Goal: Task Accomplishment & Management: Complete application form

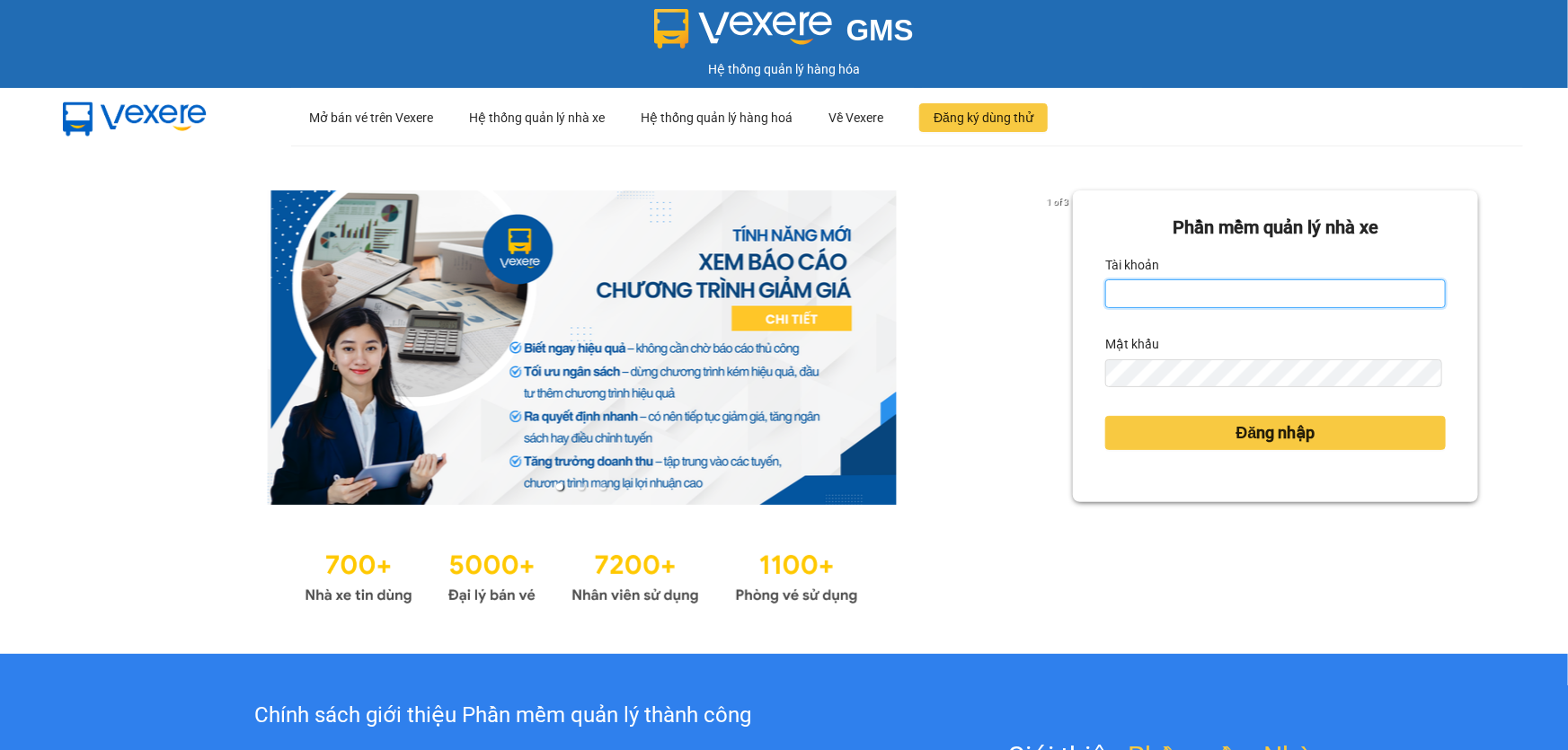
click at [1208, 288] on input "Tài khoản" at bounding box center [1276, 294] width 340 height 29
type input "thoan1.ct"
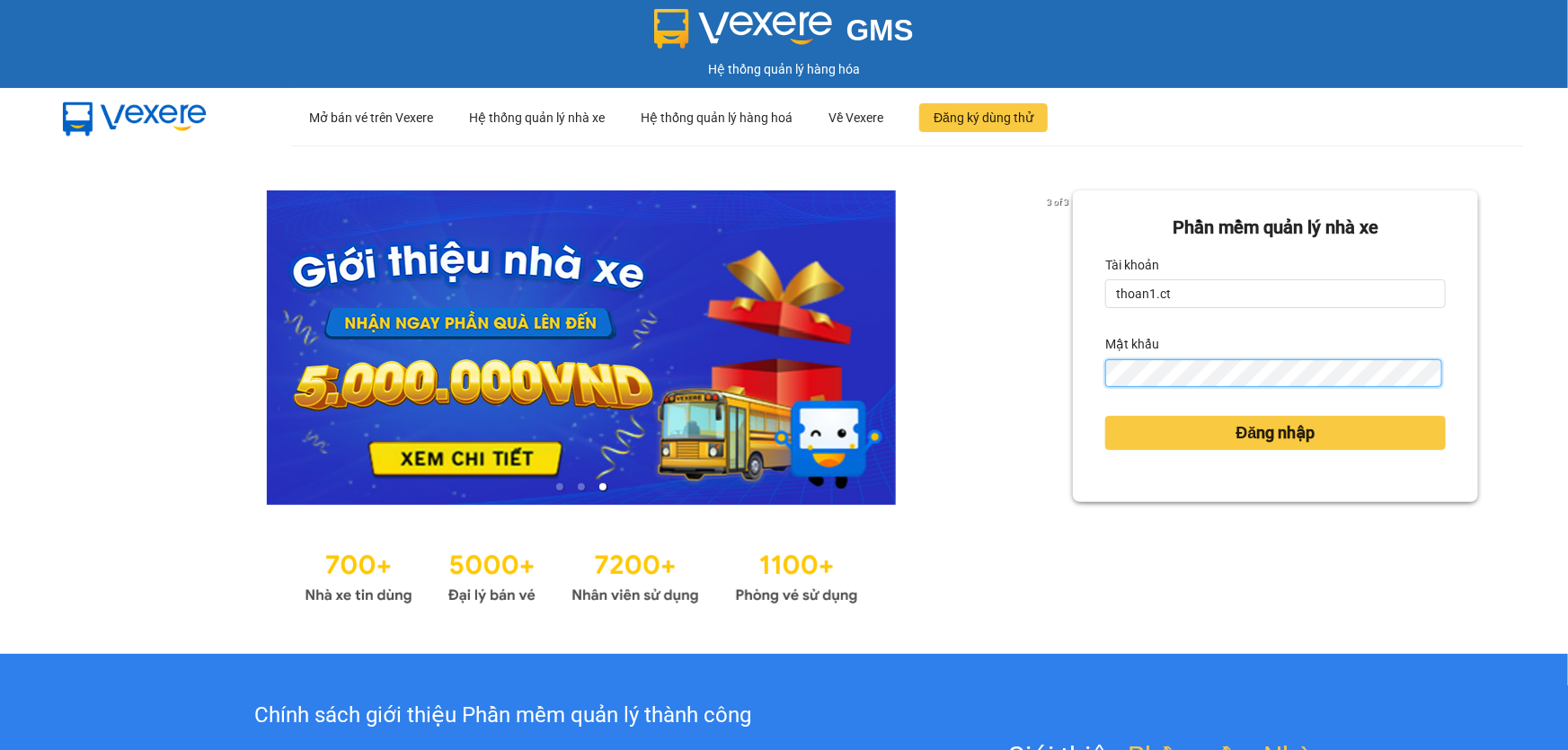
click at [1106, 416] on button "Đăng nhập" at bounding box center [1276, 434] width 340 height 35
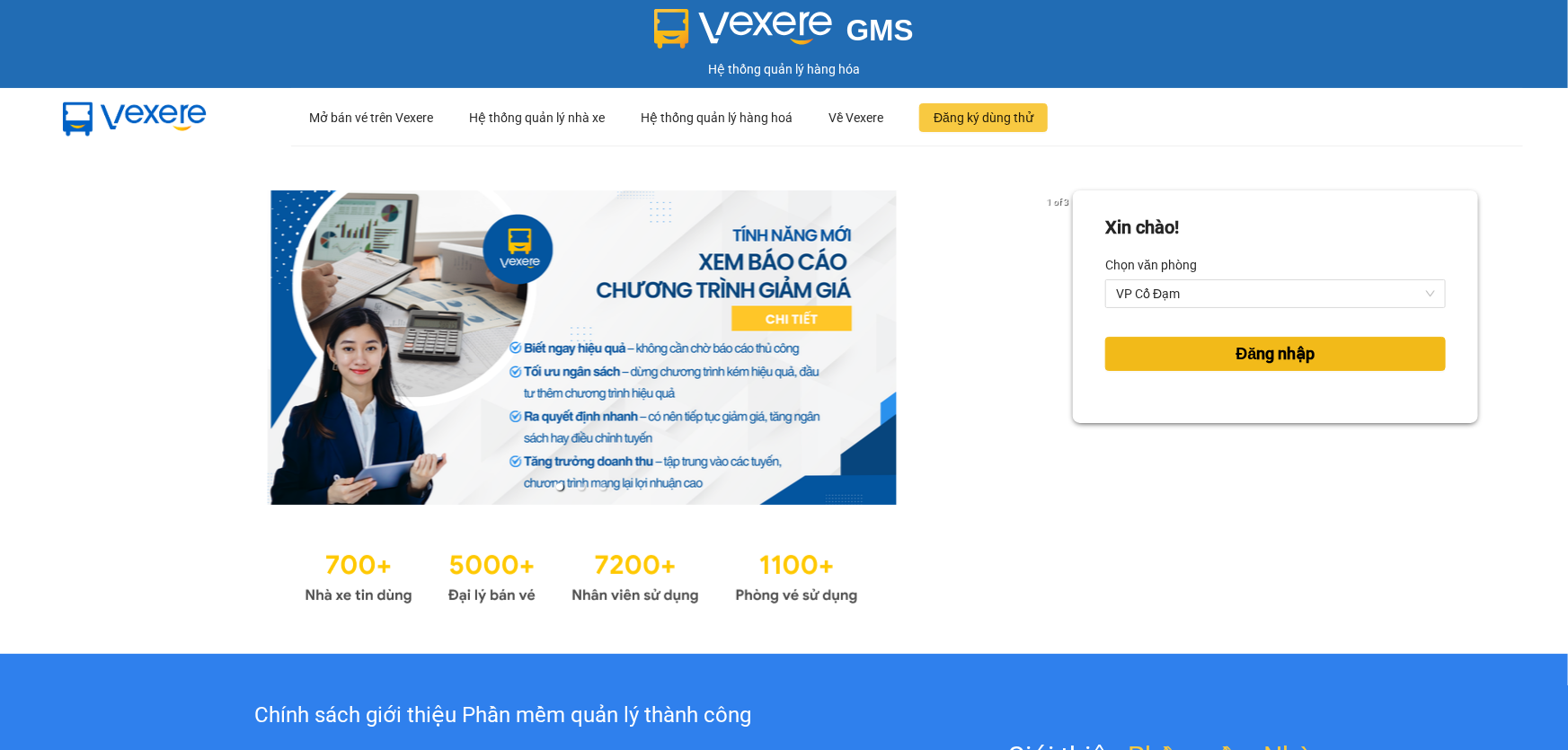
click at [1202, 361] on button "Đăng nhập" at bounding box center [1276, 354] width 340 height 35
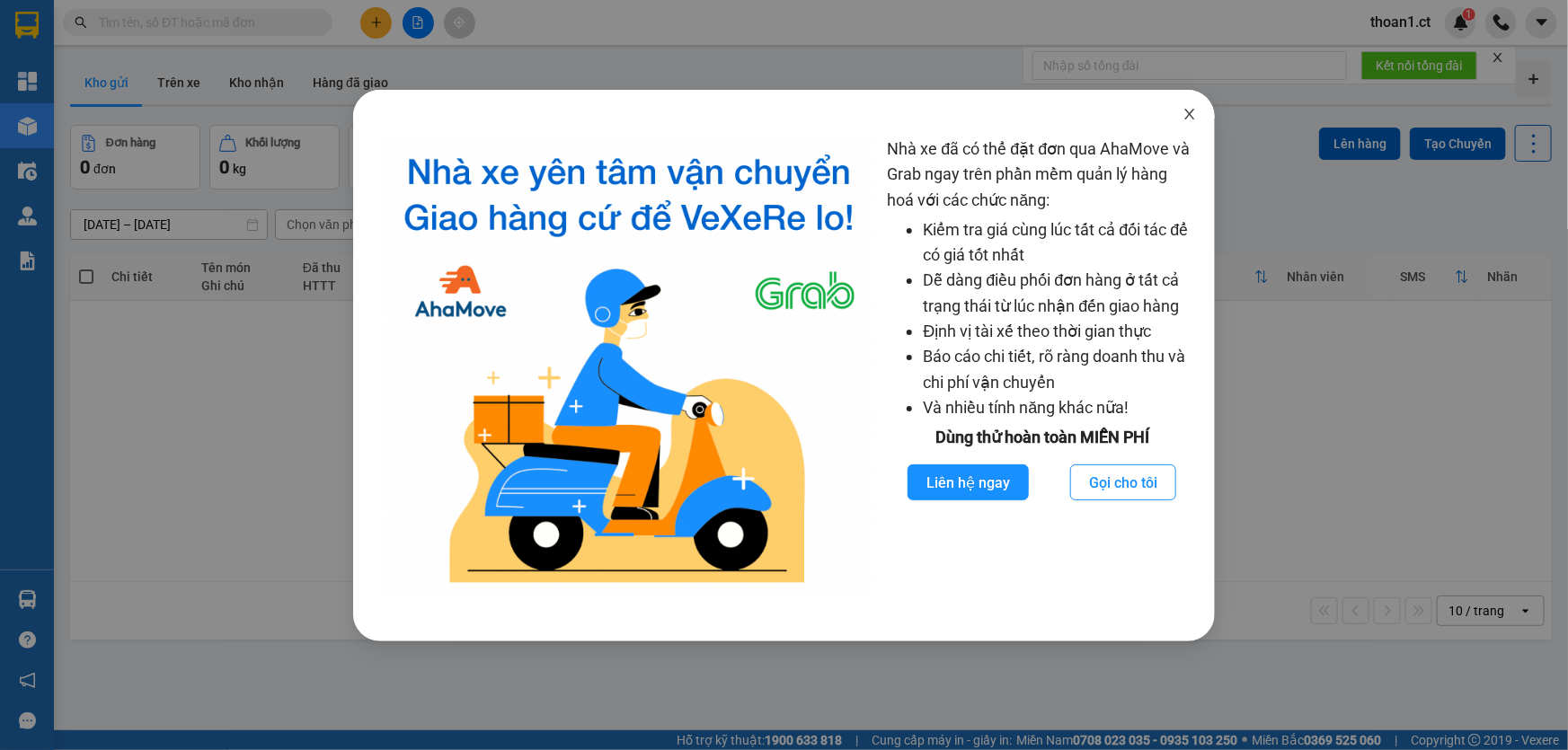
click at [1193, 111] on icon "close" at bounding box center [1189, 113] width 14 height 14
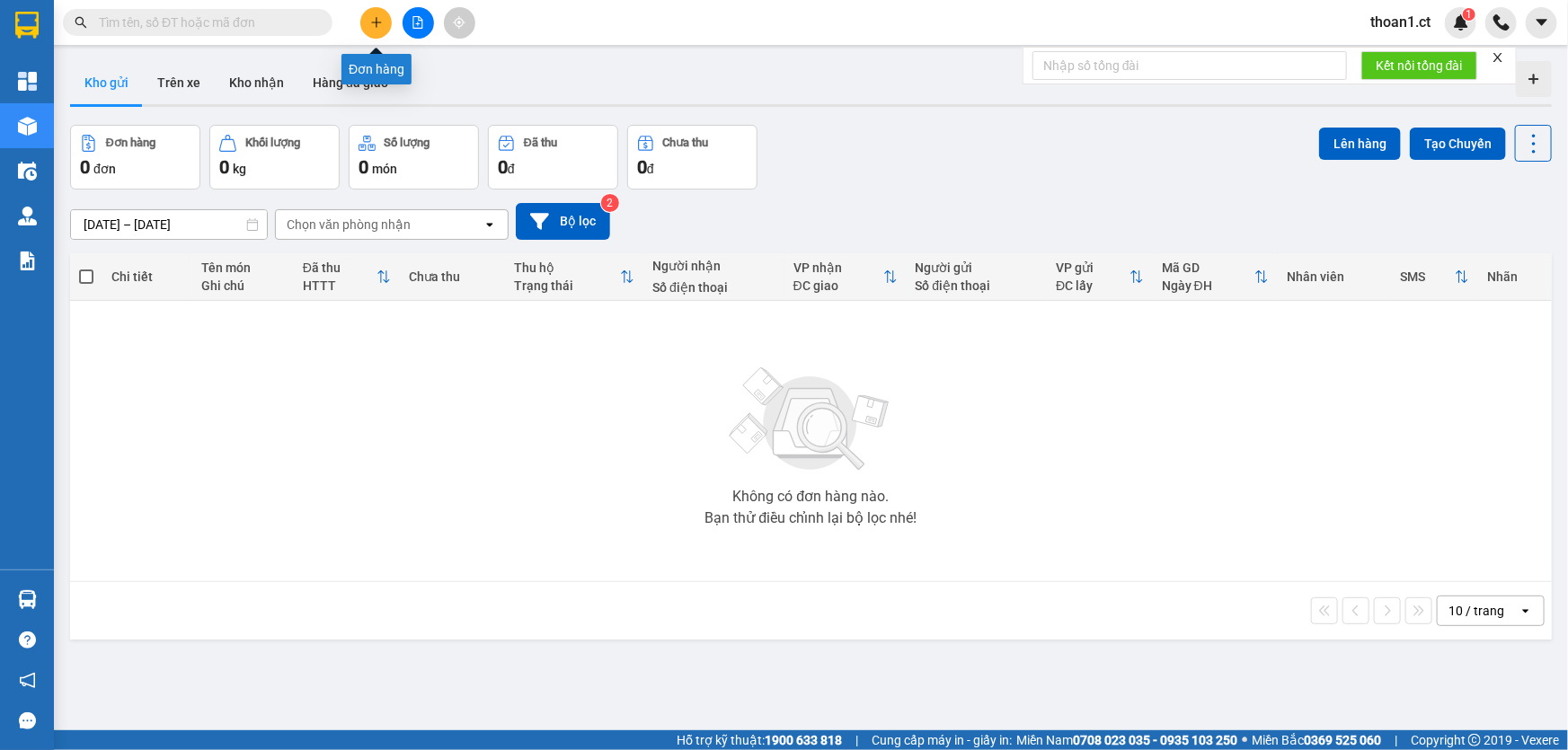
click at [370, 20] on icon "plus" at bounding box center [376, 22] width 12 height 12
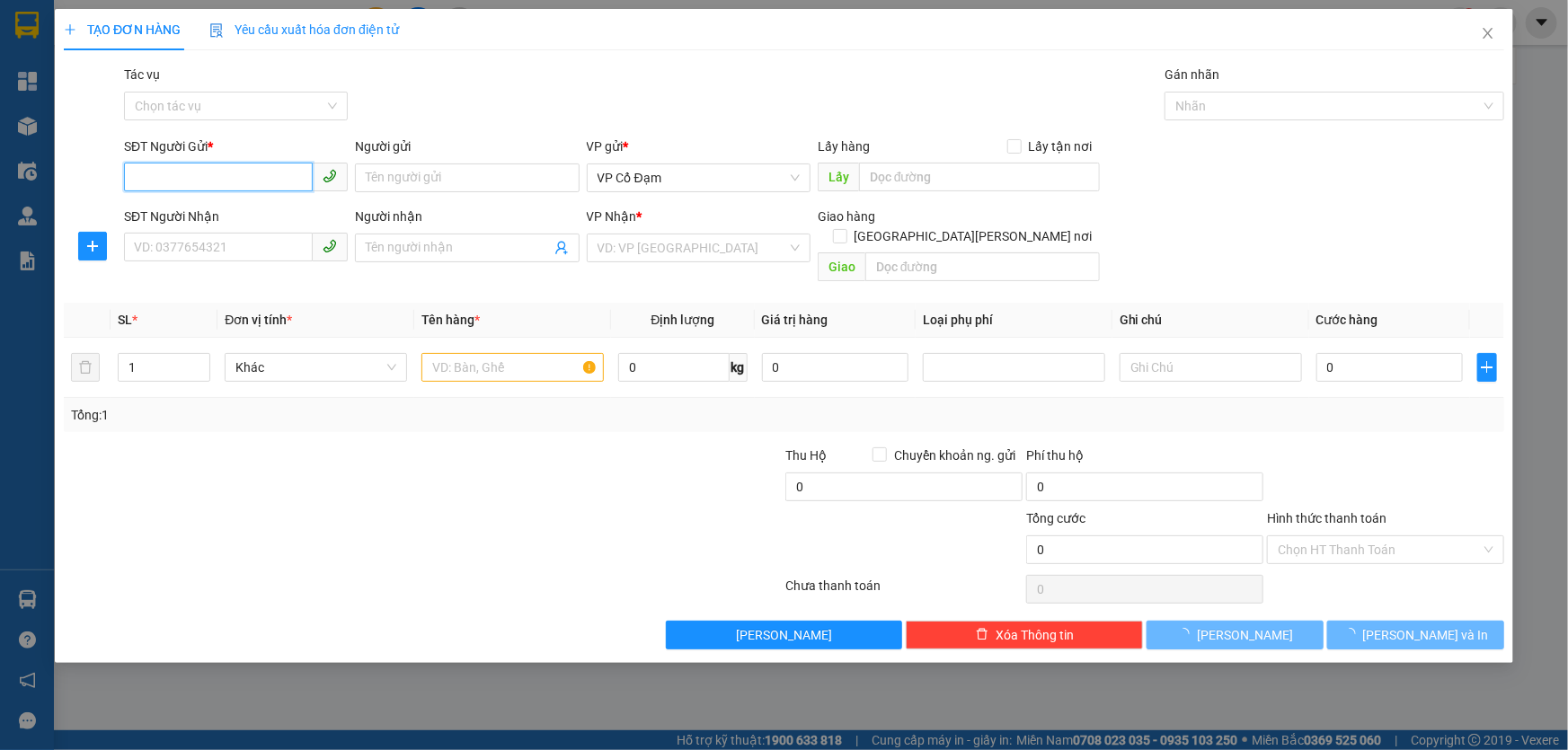
click at [266, 180] on input "SĐT Người Gửi *" at bounding box center [218, 177] width 188 height 29
paste input "0914767566"
type input "0914767566"
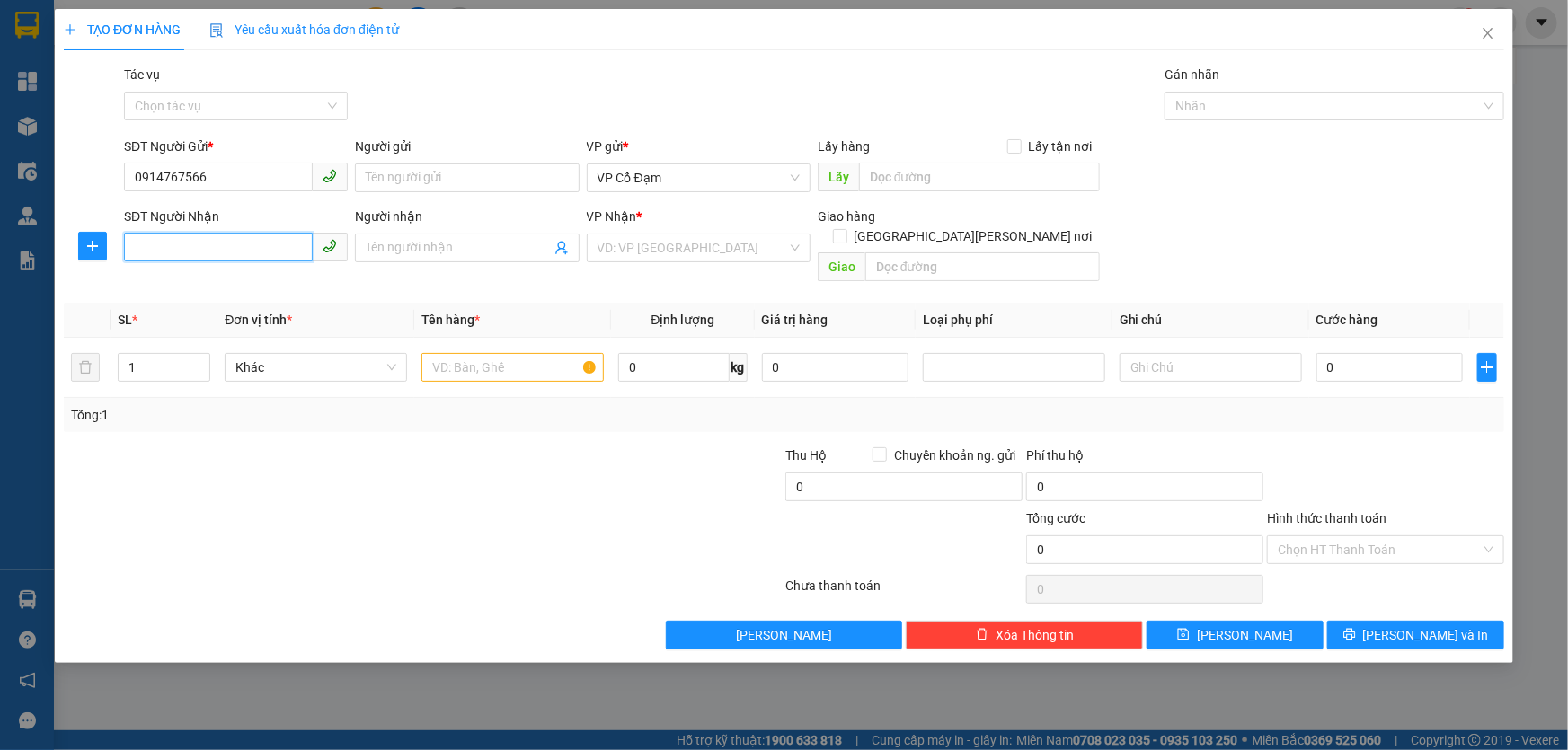
click at [168, 254] on input "SĐT Người Nhận" at bounding box center [218, 247] width 188 height 29
paste input "0354930717"
type input "0354930717"
click at [928, 182] on input "text" at bounding box center [979, 177] width 240 height 29
type input "X AN"
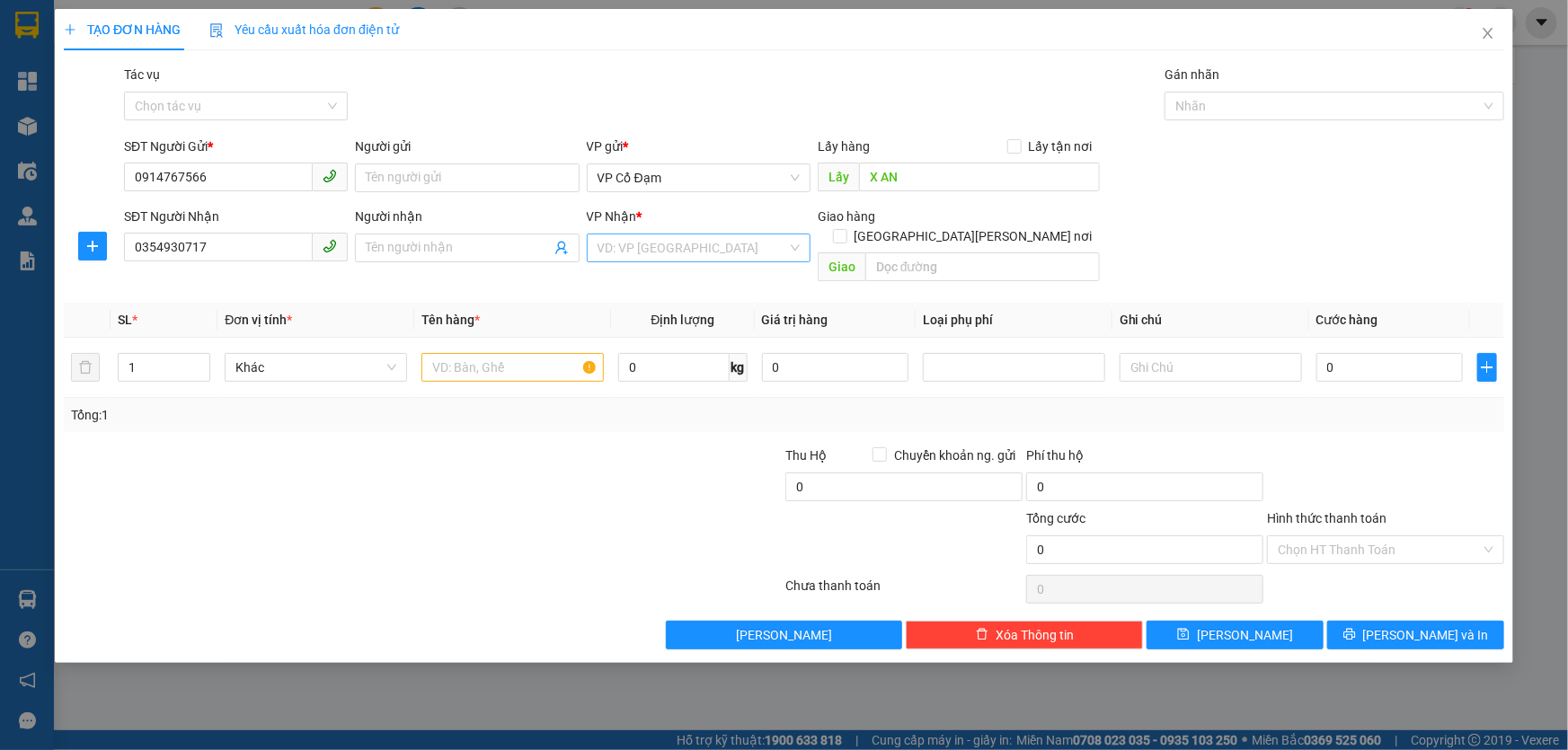
click at [680, 250] on input "search" at bounding box center [691, 248] width 189 height 27
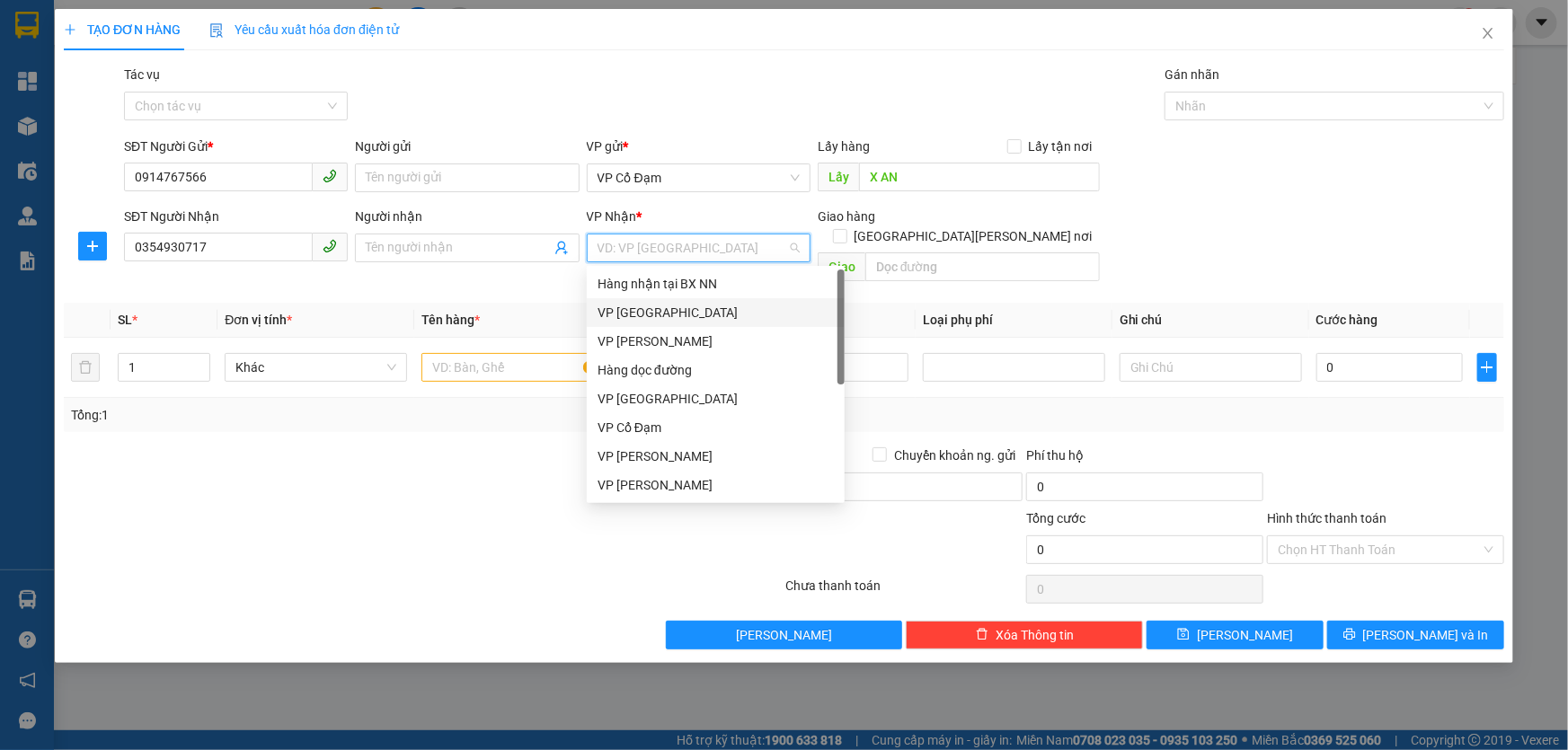
click at [664, 314] on div "VP [GEOGRAPHIC_DATA]" at bounding box center [715, 312] width 236 height 20
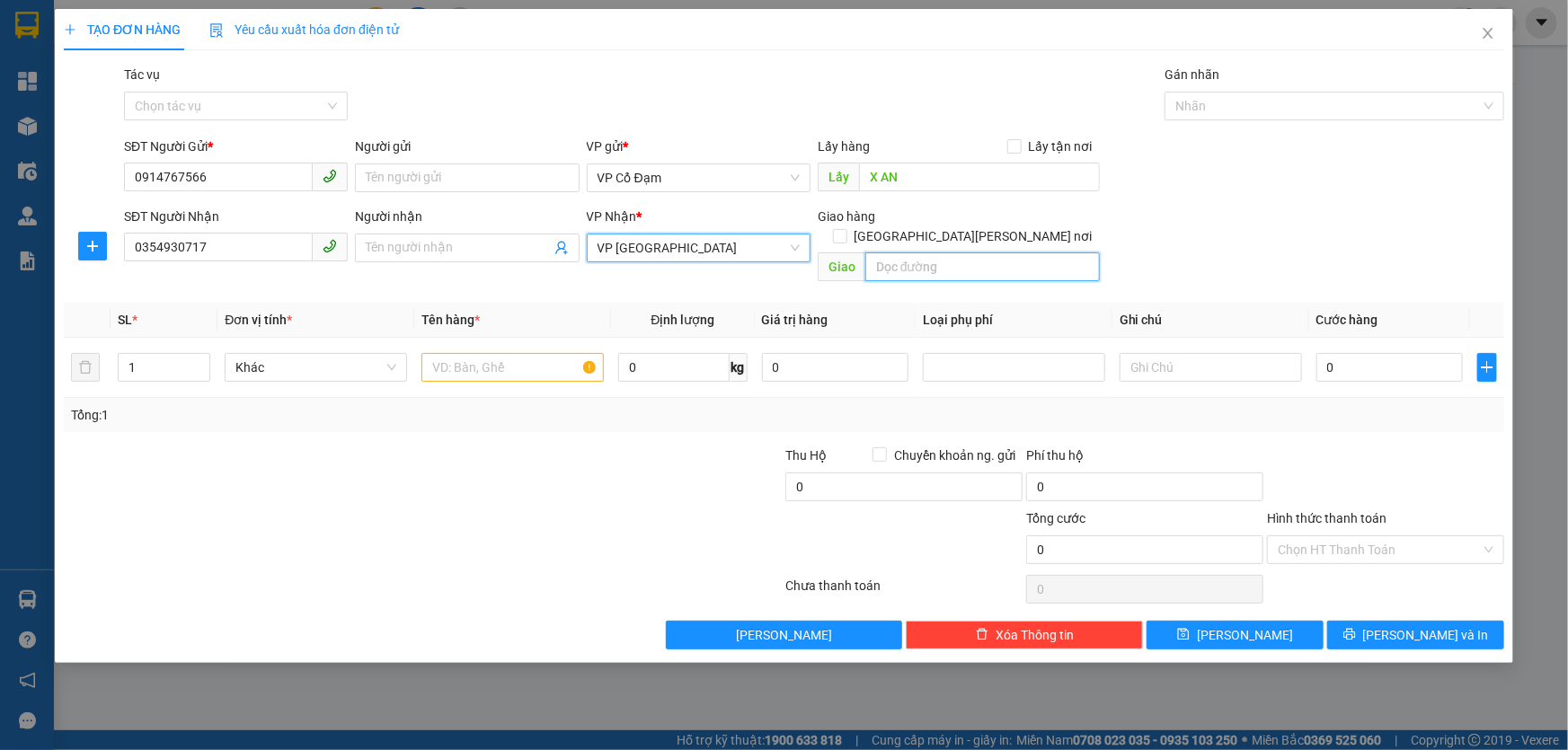
click at [915, 253] on input "text" at bounding box center [983, 267] width 235 height 29
type input "NHỜ SHIP"
click at [504, 358] on input "text" at bounding box center [512, 367] width 183 height 29
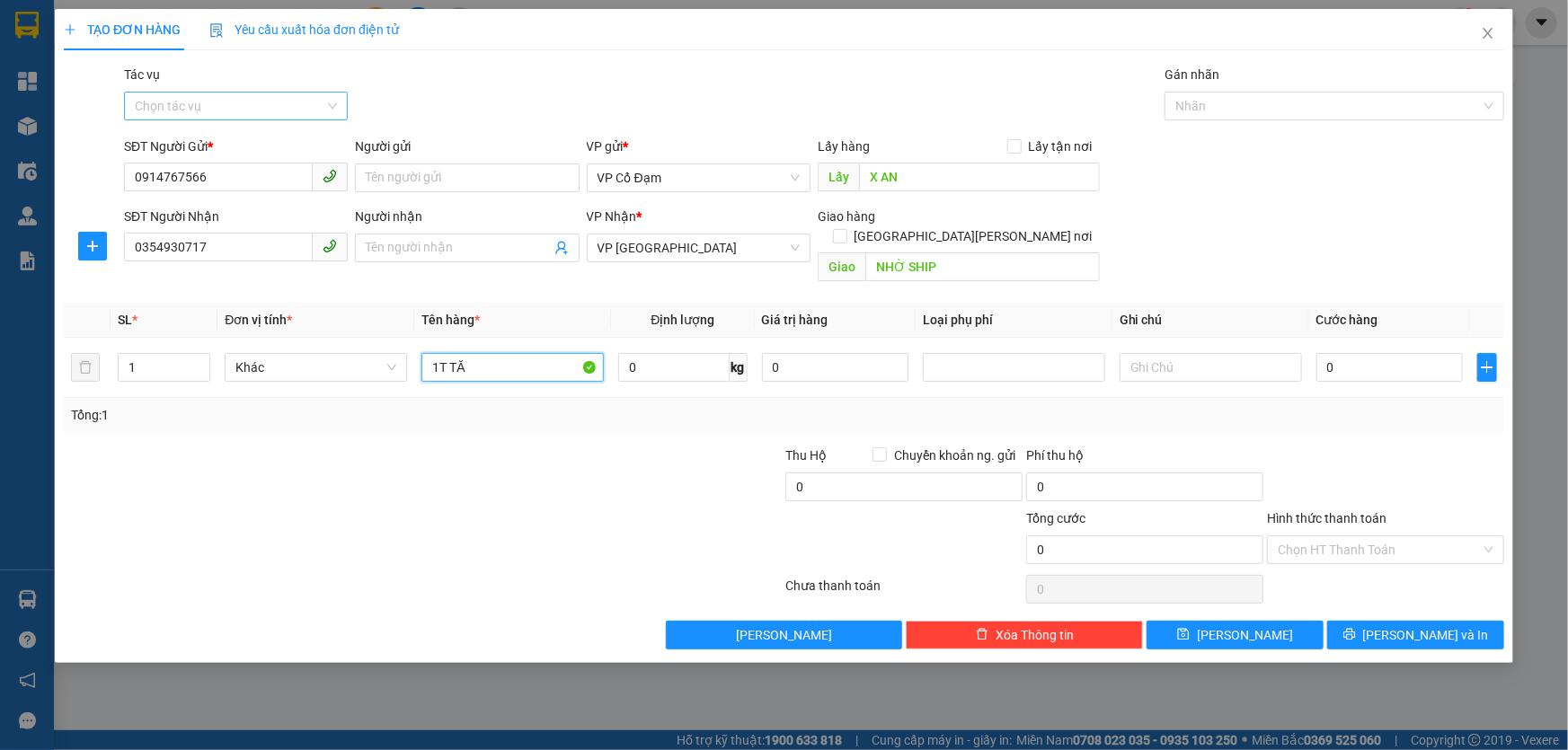
type input "1T TĂ"
click at [269, 110] on input "Tác vụ" at bounding box center [229, 106] width 189 height 27
click at [232, 143] on div "Nhập hàng lên xe" at bounding box center [236, 141] width 202 height 20
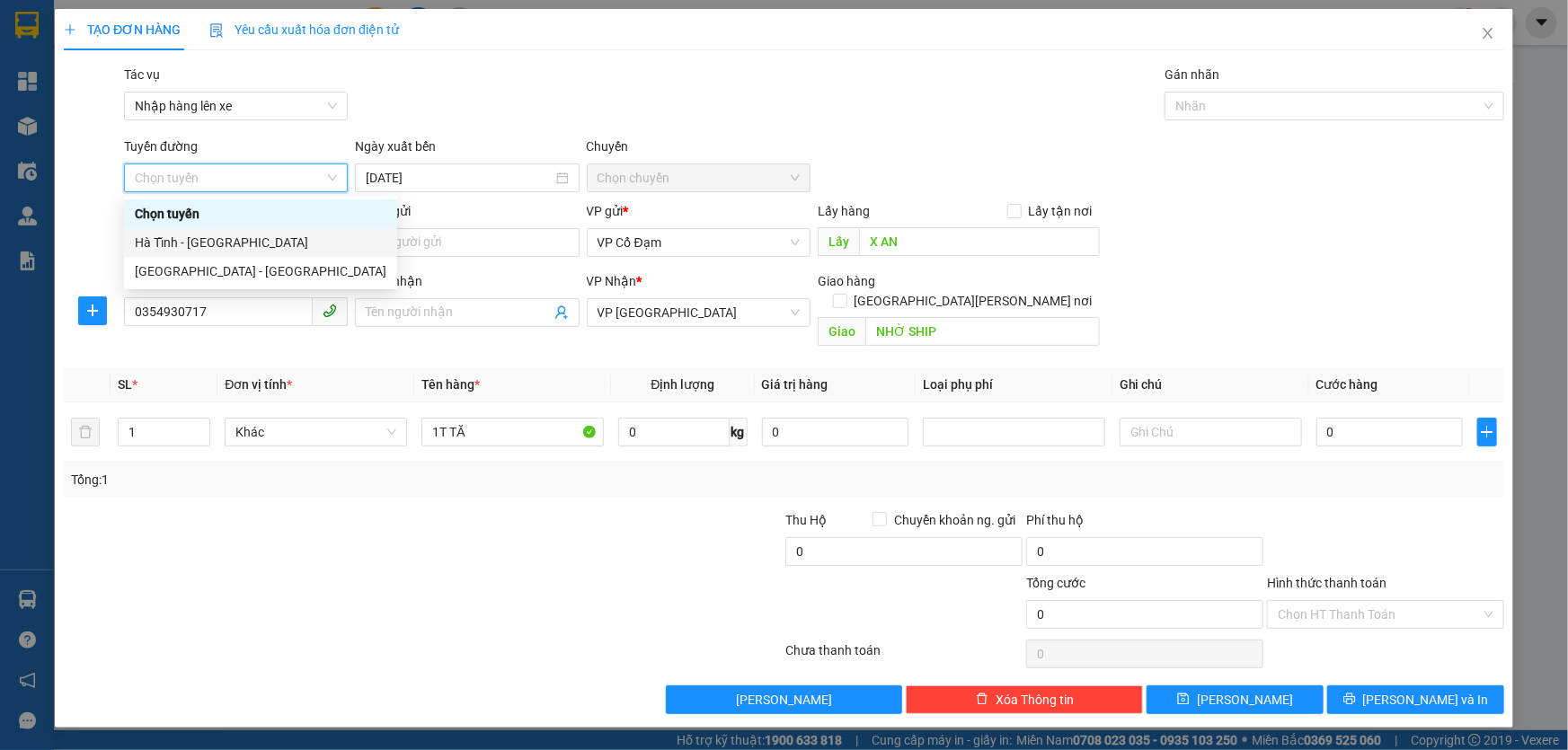
click at [205, 238] on div "Hà Tĩnh - [GEOGRAPHIC_DATA]" at bounding box center [261, 242] width 252 height 20
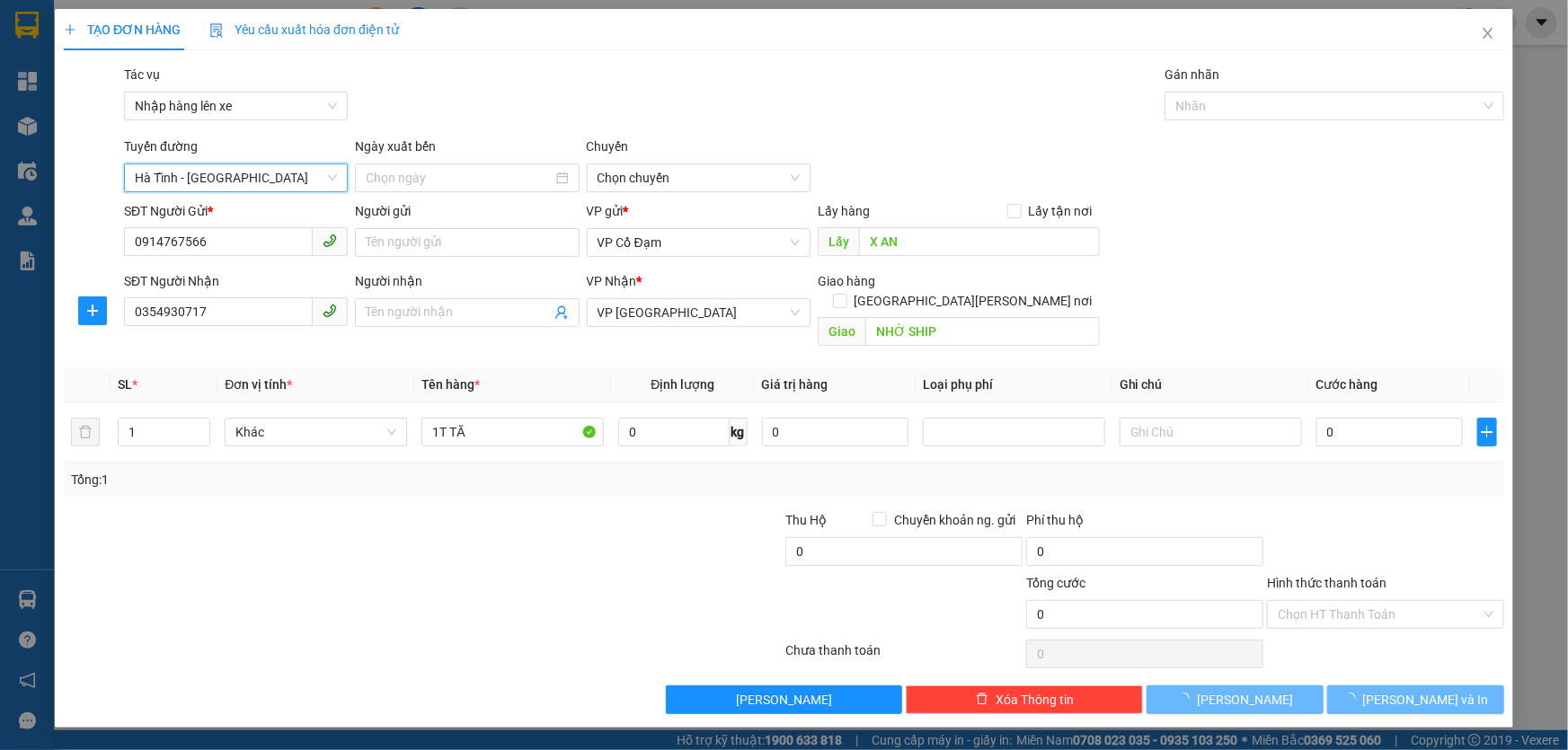
type input "[DATE]"
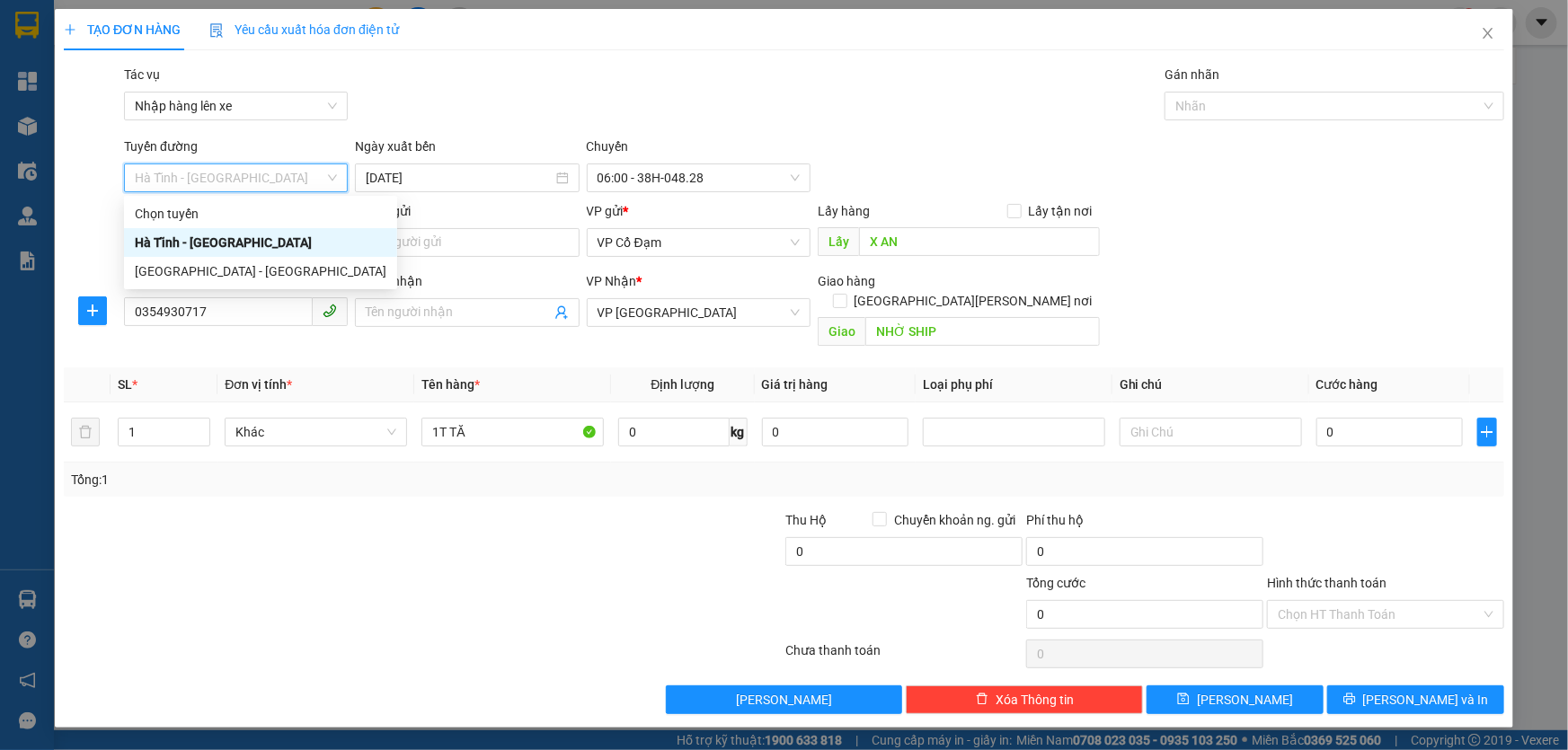
click at [242, 240] on div "Hà Tĩnh - [GEOGRAPHIC_DATA]" at bounding box center [261, 242] width 252 height 20
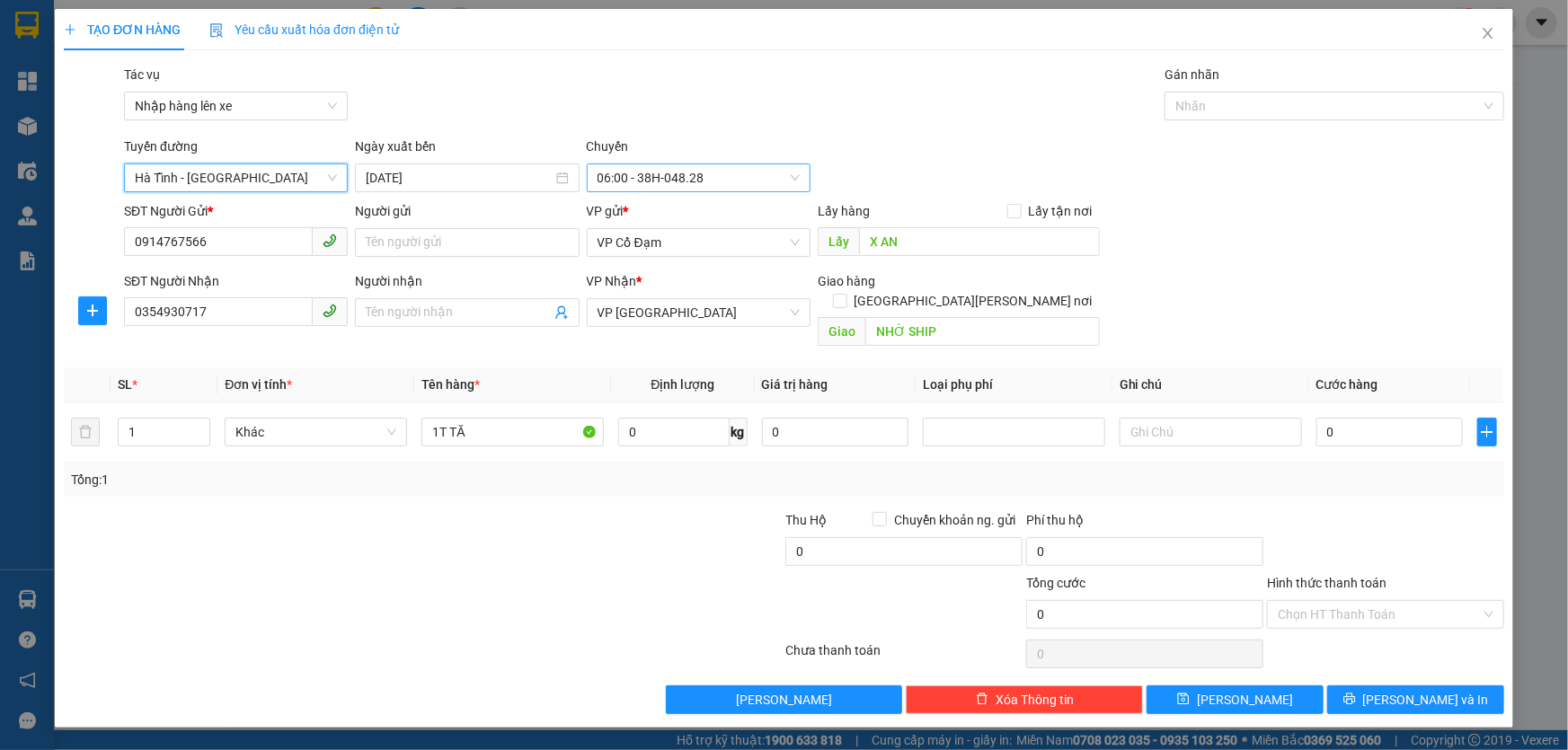
click at [688, 177] on span "06:00 - 38H-048.28" at bounding box center [698, 178] width 202 height 27
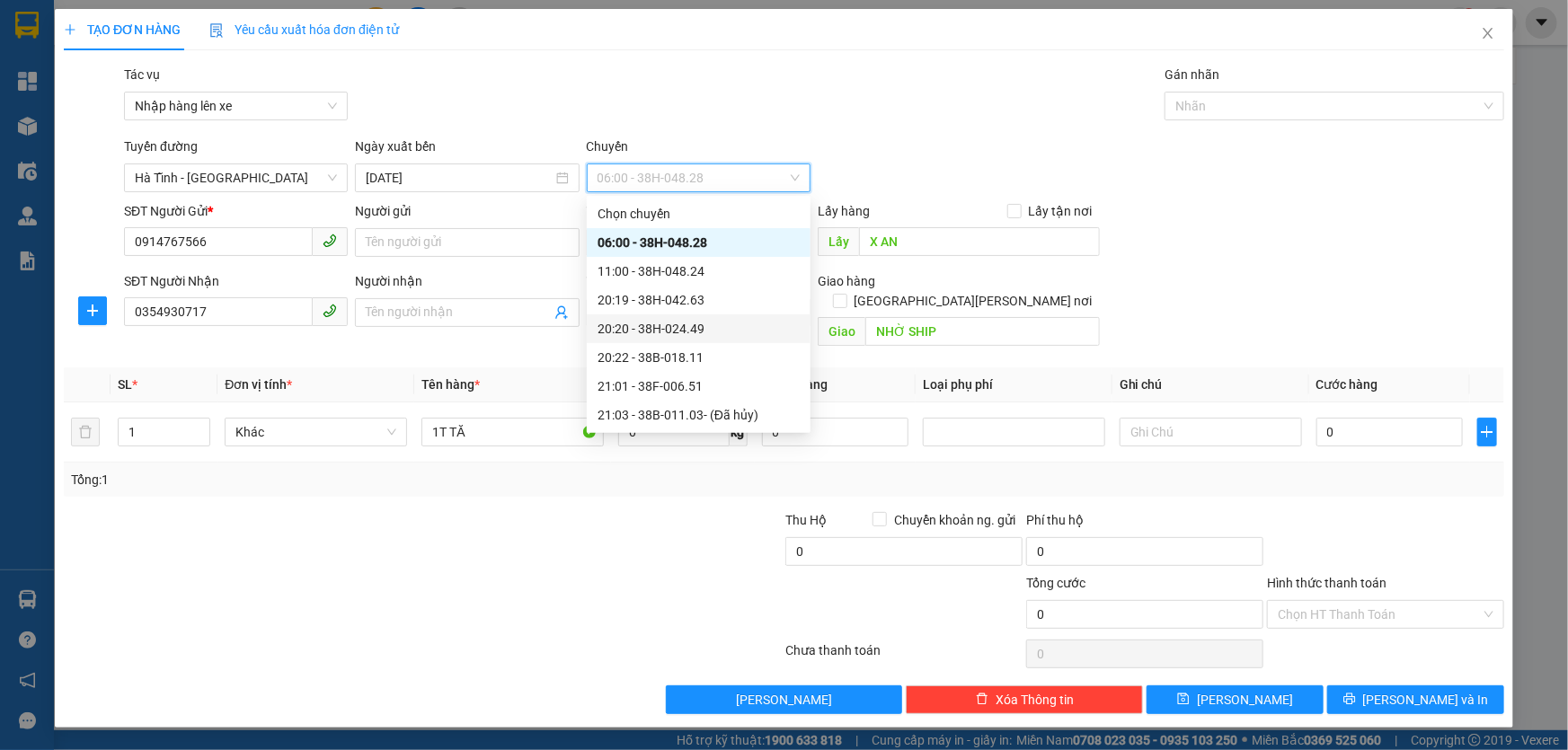
click at [697, 326] on div "20:20 - 38H-024.49" at bounding box center [698, 329] width 202 height 20
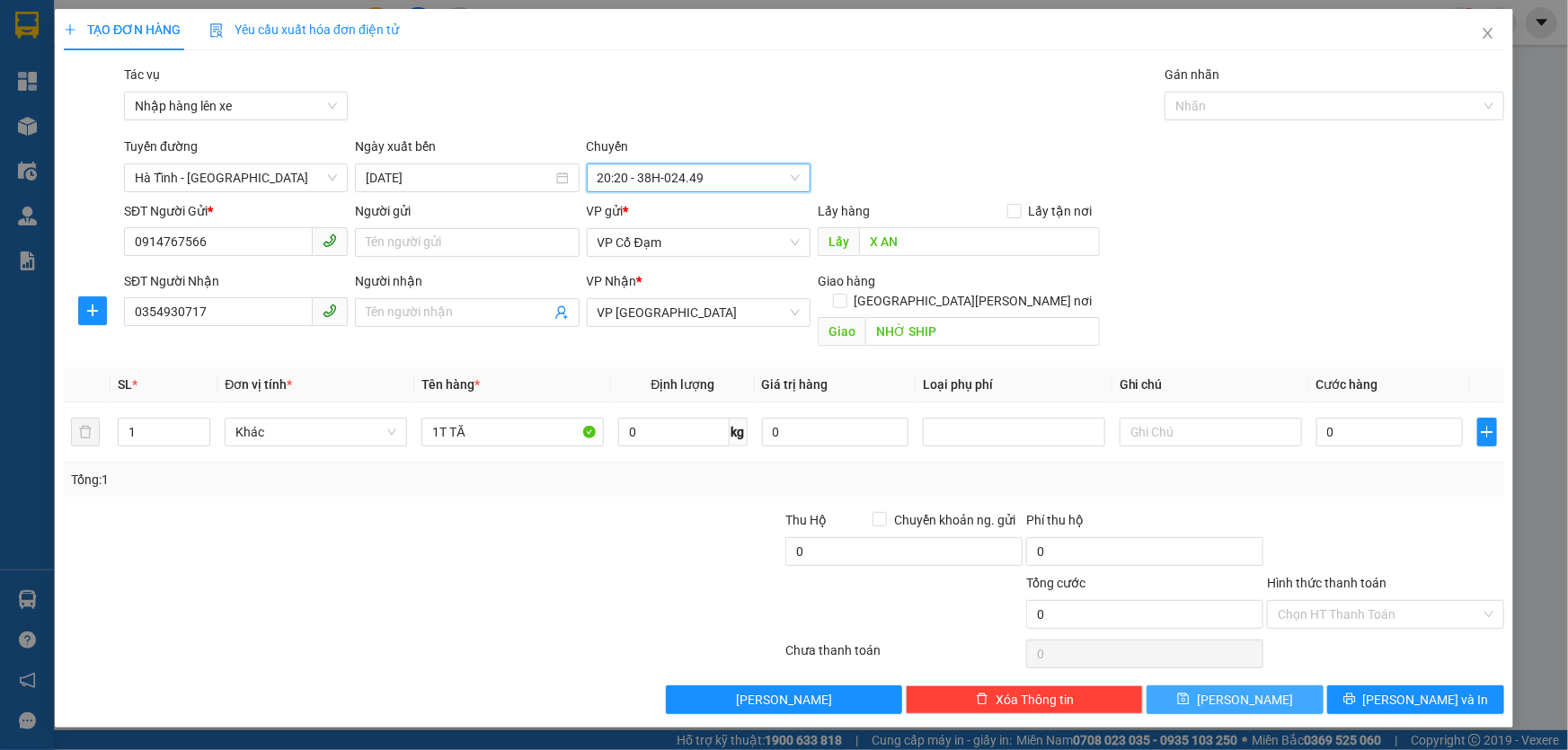
click at [1275, 686] on button "[PERSON_NAME]" at bounding box center [1235, 700] width 177 height 29
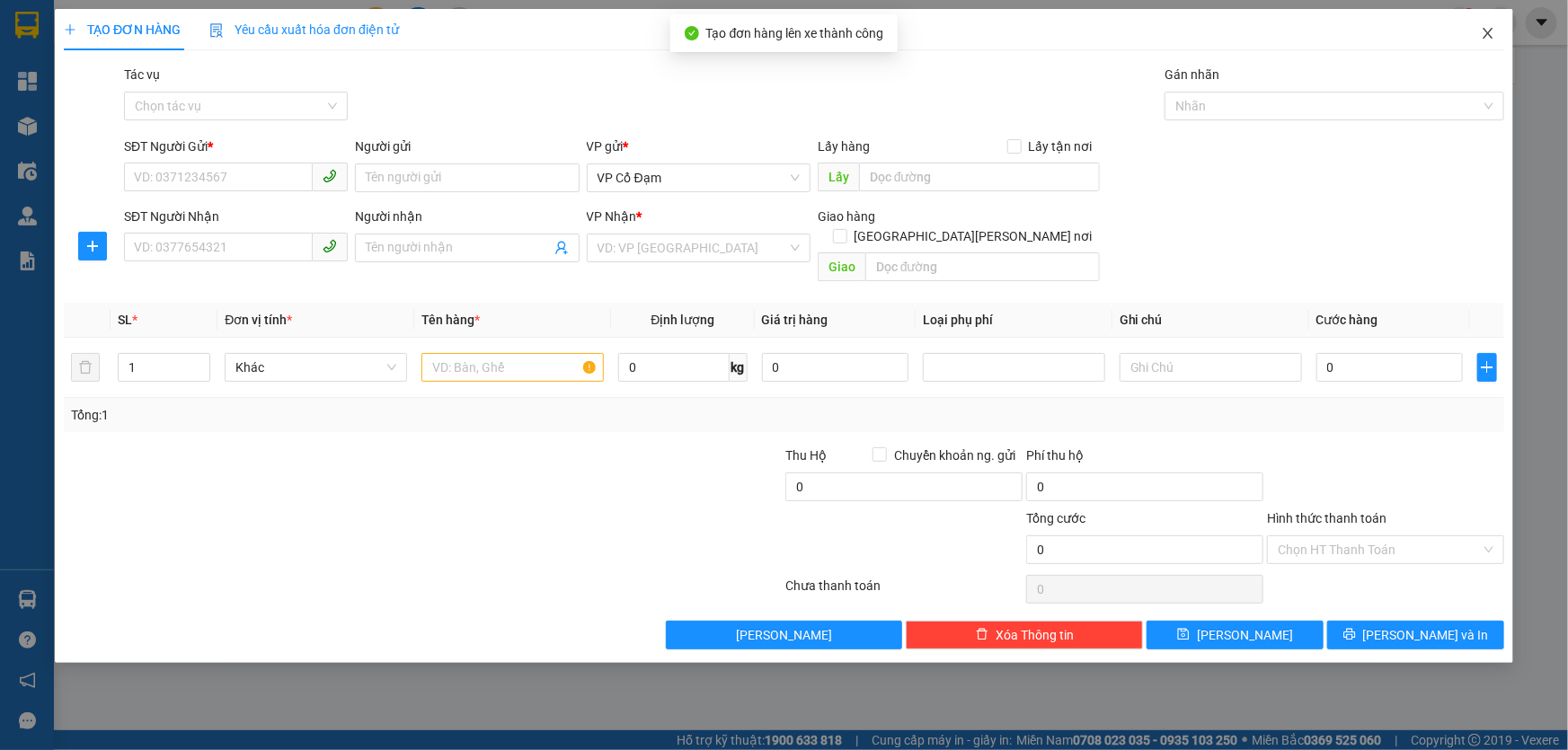
click at [1486, 26] on icon "close" at bounding box center [1487, 33] width 14 height 14
